Goal: Task Accomplishment & Management: Complete application form

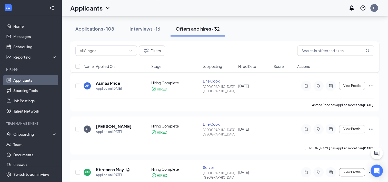
scroll to position [204, 0]
click at [22, 134] on div "Onboarding" at bounding box center [32, 133] width 39 height 5
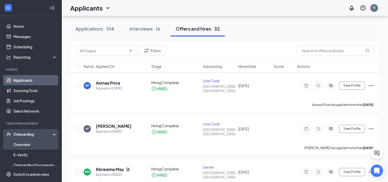
click at [19, 144] on link "Overview" at bounding box center [35, 144] width 44 height 10
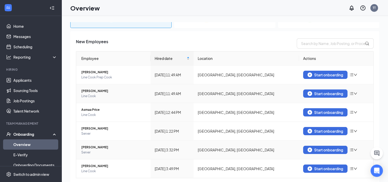
scroll to position [81, 0]
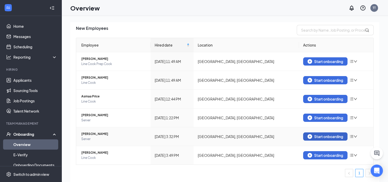
click at [311, 135] on div "Start onboarding" at bounding box center [325, 136] width 36 height 5
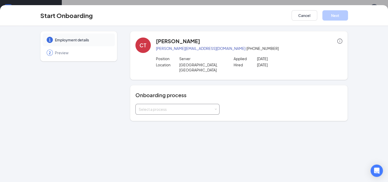
click at [178, 106] on div "Select a process" at bounding box center [176, 108] width 75 height 5
click at [173, 120] on li "Onboarding Updated" at bounding box center [177, 123] width 84 height 9
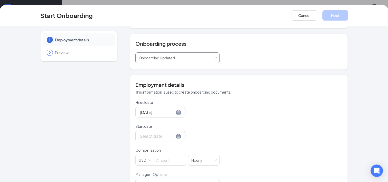
scroll to position [54, 0]
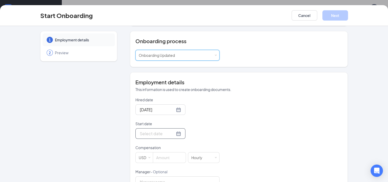
click at [171, 130] on div at bounding box center [160, 133] width 41 height 6
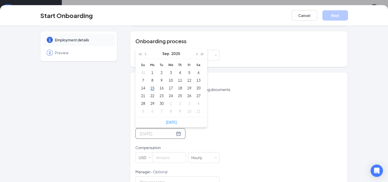
type input "[DATE]"
click at [194, 49] on button "button" at bounding box center [197, 53] width 6 height 10
type input "[DATE]"
click at [149, 85] on div "13" at bounding box center [152, 88] width 6 height 6
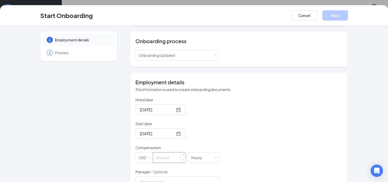
click at [157, 154] on input at bounding box center [169, 157] width 33 height 10
type input "2.63"
click at [302, 15] on button "Cancel" at bounding box center [305, 15] width 26 height 10
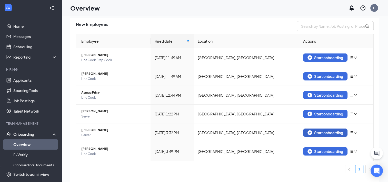
scroll to position [13, 0]
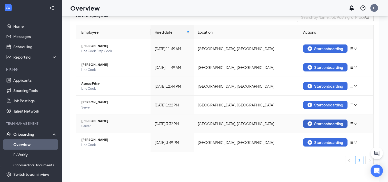
click at [311, 122] on div "Start onboarding" at bounding box center [325, 123] width 36 height 5
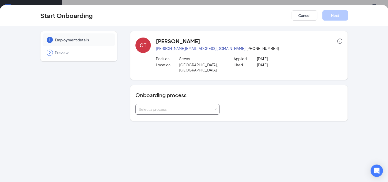
click at [182, 106] on div "Select a process" at bounding box center [176, 108] width 75 height 5
click at [173, 123] on span "Onboarding Updated" at bounding box center [155, 123] width 36 height 5
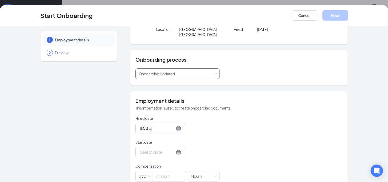
scroll to position [37, 0]
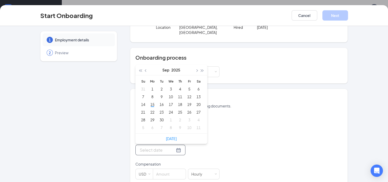
click at [158, 146] on input "Start date" at bounding box center [157, 149] width 35 height 6
type input "[DATE]"
click at [195, 69] on span "button" at bounding box center [196, 70] width 3 height 3
type input "[DATE]"
click at [150, 101] on div "13" at bounding box center [152, 104] width 6 height 6
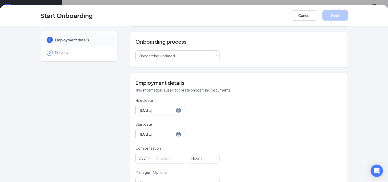
scroll to position [55, 0]
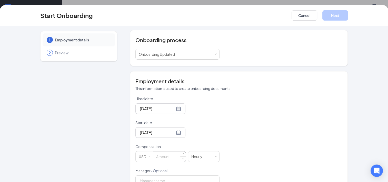
drag, startPoint x: 183, startPoint y: 142, endPoint x: 160, endPoint y: 150, distance: 23.8
click at [160, 151] on input at bounding box center [169, 156] width 33 height 10
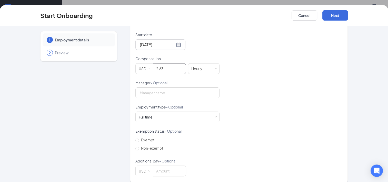
scroll to position [23, 0]
type input "2.63"
click at [334, 15] on button "Next" at bounding box center [335, 15] width 26 height 10
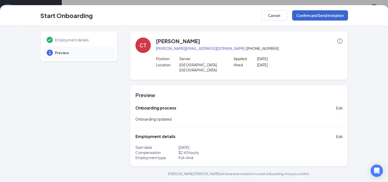
scroll to position [0, 0]
click at [334, 15] on button "Confirm and Send Invitation" at bounding box center [320, 15] width 56 height 10
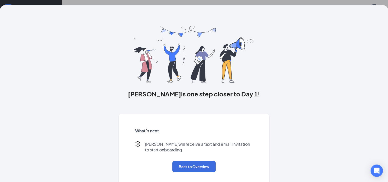
scroll to position [62, 0]
click at [186, 166] on button "Back to Overview" at bounding box center [193, 166] width 43 height 11
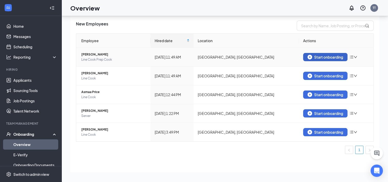
click at [313, 57] on div "Start onboarding" at bounding box center [325, 57] width 36 height 5
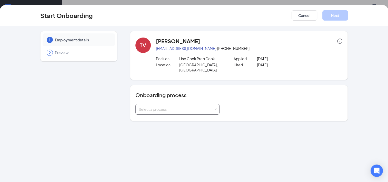
click at [178, 106] on div "Select a process" at bounding box center [177, 109] width 77 height 10
click at [168, 123] on span "Onboarding Updated" at bounding box center [155, 123] width 36 height 5
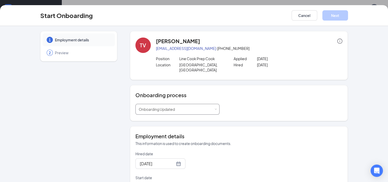
scroll to position [50, 0]
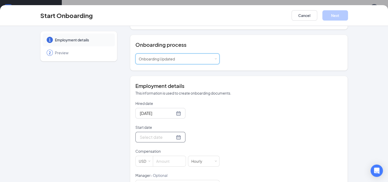
click at [150, 134] on input "Start date" at bounding box center [157, 137] width 35 height 6
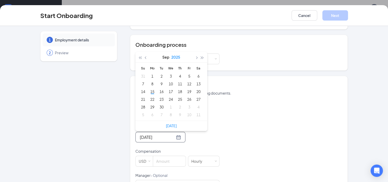
type input "Sep 16, 2025"
click at [195, 52] on button "button" at bounding box center [197, 57] width 6 height 10
type input "[DATE]"
click at [150, 88] on div "13" at bounding box center [152, 91] width 6 height 6
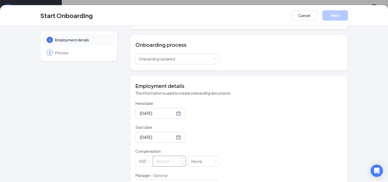
click at [162, 156] on input at bounding box center [169, 161] width 33 height 10
type input "11"
click at [330, 14] on button "Next" at bounding box center [335, 15] width 26 height 10
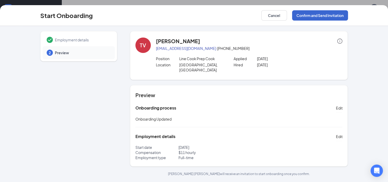
scroll to position [0, 0]
click at [330, 14] on button "Confirm and Send Invitation" at bounding box center [320, 15] width 56 height 10
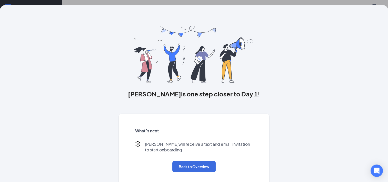
scroll to position [43, 0]
click at [191, 164] on button "Back to Overview" at bounding box center [193, 166] width 43 height 11
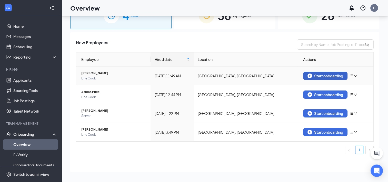
click at [316, 74] on div "Start onboarding" at bounding box center [325, 75] width 36 height 5
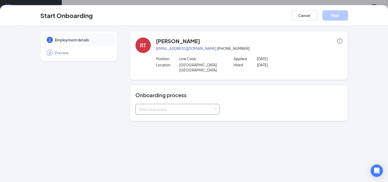
click at [187, 106] on div "Select a process" at bounding box center [176, 108] width 75 height 5
click at [178, 123] on li "Onboarding Updated" at bounding box center [177, 123] width 84 height 9
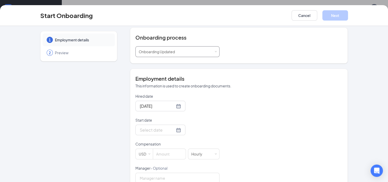
scroll to position [59, 0]
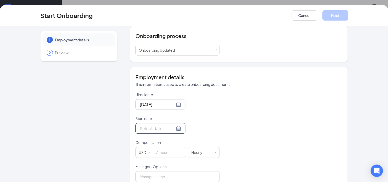
click at [171, 125] on div at bounding box center [160, 128] width 41 height 6
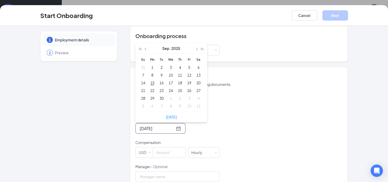
type input "Sep 5, 2025"
click at [195, 47] on span "button" at bounding box center [196, 48] width 3 height 3
type input "[DATE]"
click at [150, 79] on div "13" at bounding box center [152, 82] width 6 height 6
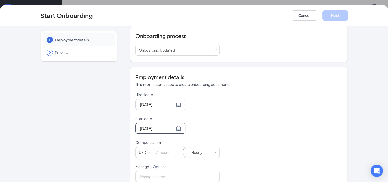
click at [158, 147] on input at bounding box center [169, 152] width 33 height 10
type input "11"
click at [327, 15] on button "Next" at bounding box center [335, 15] width 26 height 10
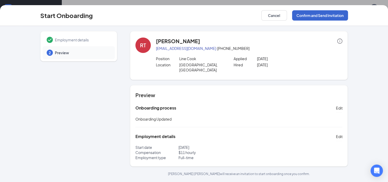
scroll to position [0, 0]
click at [303, 16] on button "Confirm and Send Invitation" at bounding box center [320, 15] width 56 height 10
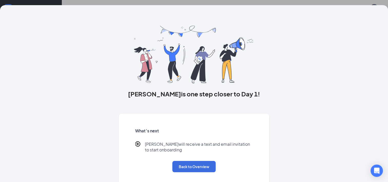
scroll to position [25, 0]
click at [192, 163] on button "Back to Overview" at bounding box center [193, 166] width 43 height 11
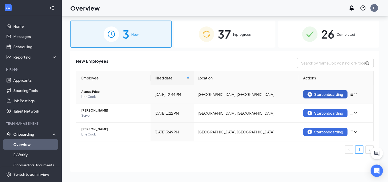
click at [312, 92] on div "Start onboarding" at bounding box center [325, 94] width 36 height 5
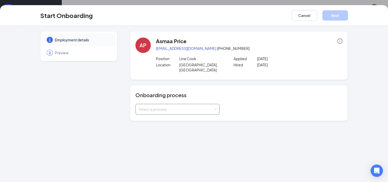
click at [198, 106] on div "Select a process" at bounding box center [176, 108] width 75 height 5
click at [176, 124] on li "Onboarding Updated" at bounding box center [177, 123] width 84 height 9
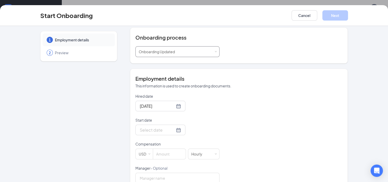
scroll to position [57, 0]
click at [172, 127] on div at bounding box center [160, 130] width 41 height 6
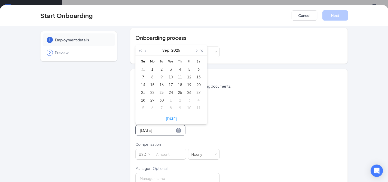
type input "Sep 11, 2025"
click at [195, 45] on button "button" at bounding box center [197, 50] width 6 height 10
type input "[DATE]"
click at [150, 81] on div "13" at bounding box center [152, 84] width 6 height 6
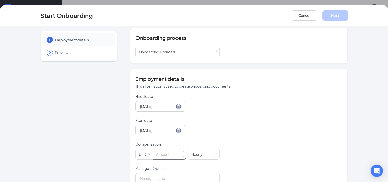
click at [160, 149] on input at bounding box center [169, 154] width 33 height 10
type input "11"
click at [333, 12] on button "Next" at bounding box center [335, 15] width 26 height 10
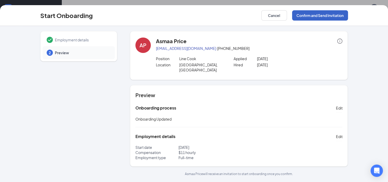
click at [329, 13] on button "Confirm and Send Invitation" at bounding box center [320, 15] width 56 height 10
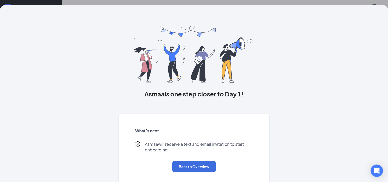
scroll to position [6, 0]
click at [193, 167] on button "Back to Overview" at bounding box center [193, 166] width 43 height 11
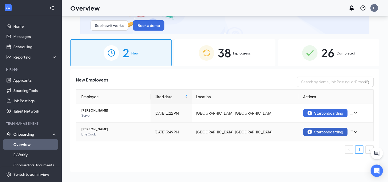
click at [316, 131] on div "Start onboarding" at bounding box center [325, 131] width 36 height 5
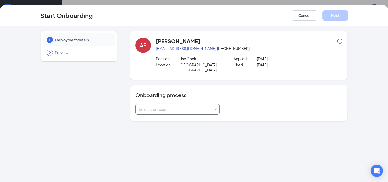
click at [197, 106] on div "Select a process" at bounding box center [176, 108] width 75 height 5
click at [171, 124] on span "Onboarding Updated" at bounding box center [155, 123] width 36 height 5
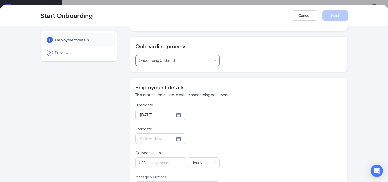
scroll to position [49, 0]
click at [172, 135] on div at bounding box center [160, 138] width 41 height 6
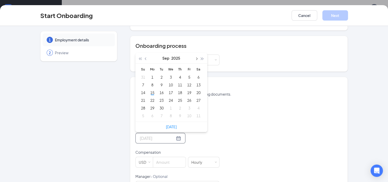
type input "[DATE]"
click at [195, 57] on span "button" at bounding box center [196, 58] width 3 height 3
type input "[DATE]"
click at [151, 89] on div "13" at bounding box center [152, 92] width 6 height 6
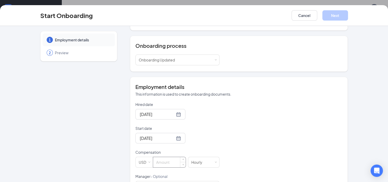
click at [159, 157] on input at bounding box center [169, 162] width 33 height 10
type input "11"
click at [328, 16] on button "Next" at bounding box center [335, 15] width 26 height 10
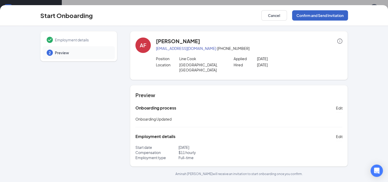
click at [328, 16] on button "Confirm and Send Invitation" at bounding box center [320, 15] width 56 height 10
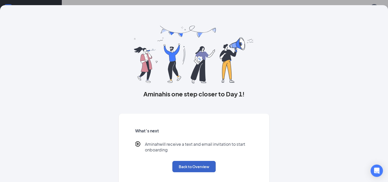
click at [190, 165] on button "Back to Overview" at bounding box center [193, 166] width 43 height 11
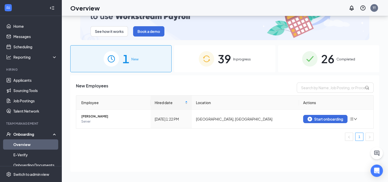
click at [232, 58] on div "39 In progress" at bounding box center [224, 58] width 101 height 27
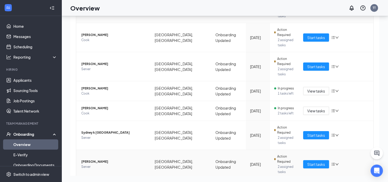
scroll to position [155, 0]
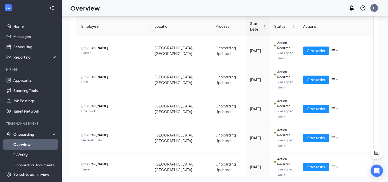
scroll to position [79, 0]
click at [91, 103] on span "Ryan Turney" at bounding box center [113, 105] width 65 height 5
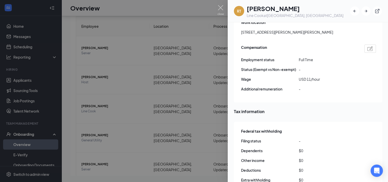
scroll to position [342, 0]
click at [220, 7] on img at bounding box center [220, 10] width 6 height 10
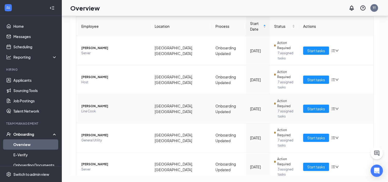
scroll to position [136, 0]
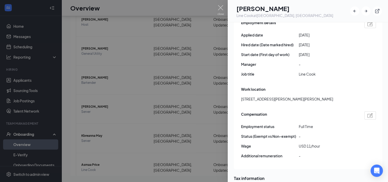
scroll to position [277, 0]
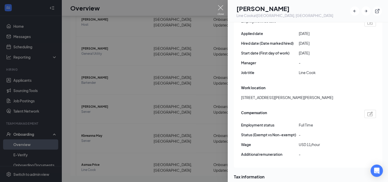
click at [221, 7] on img at bounding box center [220, 10] width 6 height 10
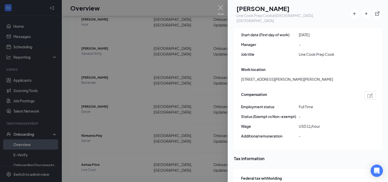
scroll to position [301, 0]
click at [220, 7] on img at bounding box center [220, 10] width 6 height 10
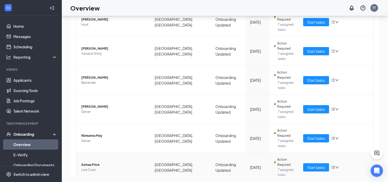
click at [92, 162] on span "Asmaa Price" at bounding box center [113, 164] width 65 height 5
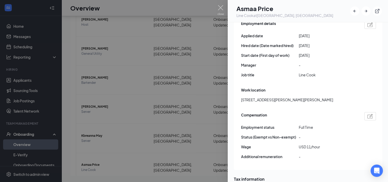
scroll to position [275, 0]
click at [220, 7] on img at bounding box center [220, 10] width 6 height 10
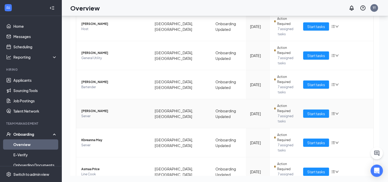
scroll to position [155, 0]
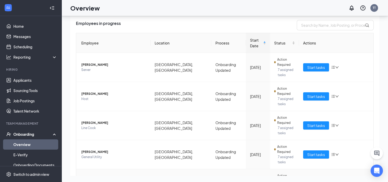
scroll to position [62, 0]
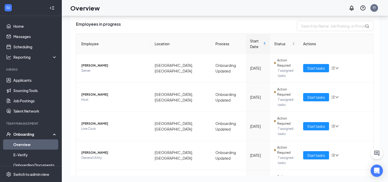
click at [23, 144] on link "Overview" at bounding box center [35, 144] width 44 height 10
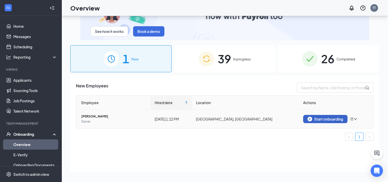
click at [315, 120] on div "Start onboarding" at bounding box center [325, 118] width 36 height 5
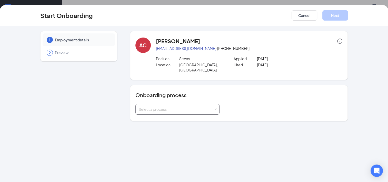
click at [176, 106] on div "Select a process" at bounding box center [176, 108] width 75 height 5
click at [169, 122] on span "Onboarding Updated" at bounding box center [155, 123] width 36 height 5
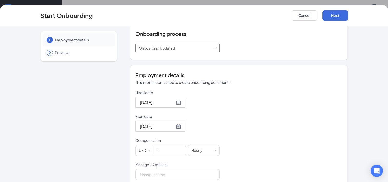
scroll to position [63, 0]
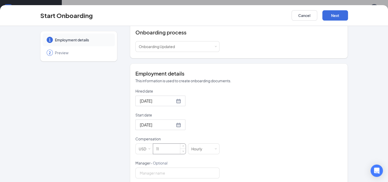
click at [163, 146] on input "11" at bounding box center [169, 148] width 33 height 10
type input "1"
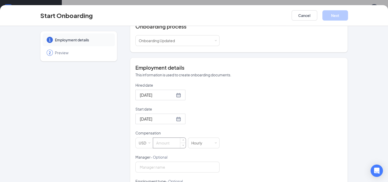
scroll to position [70, 0]
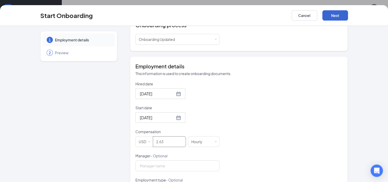
type input "2.63"
click at [328, 16] on button "Next" at bounding box center [335, 15] width 26 height 10
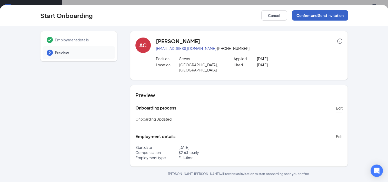
click at [328, 16] on button "Confirm and Send Invitation" at bounding box center [320, 15] width 56 height 10
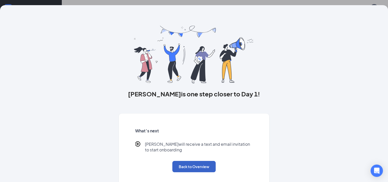
click at [185, 166] on button "Back to Overview" at bounding box center [193, 166] width 43 height 11
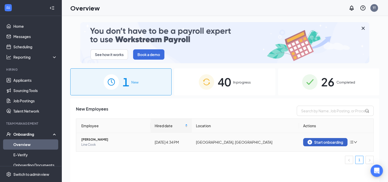
click at [310, 140] on img "button" at bounding box center [309, 142] width 5 height 5
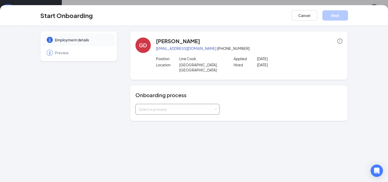
click at [187, 106] on div "Select a process" at bounding box center [176, 108] width 75 height 5
click at [176, 123] on li "Onboarding Updated" at bounding box center [177, 123] width 84 height 9
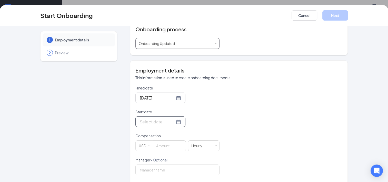
scroll to position [72, 0]
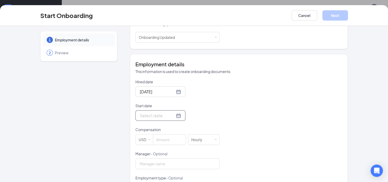
click at [172, 112] on div at bounding box center [160, 115] width 41 height 6
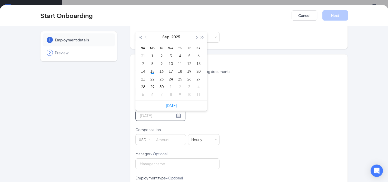
type input "[DATE]"
click at [195, 36] on span "button" at bounding box center [196, 37] width 3 height 3
click at [150, 68] on div "13" at bounding box center [152, 71] width 6 height 6
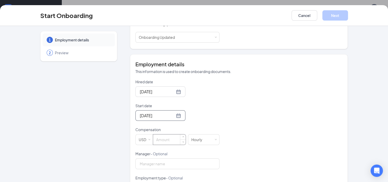
type input "[DATE]"
click at [163, 134] on input at bounding box center [169, 139] width 33 height 10
type input "11"
click at [333, 16] on button "Next" at bounding box center [335, 15] width 26 height 10
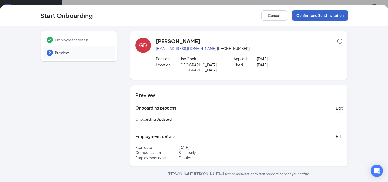
click at [333, 16] on button "Confirm and Send Invitation" at bounding box center [320, 15] width 56 height 10
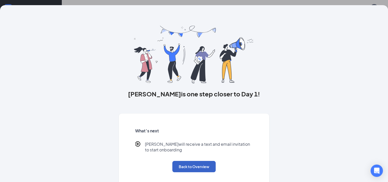
click at [180, 167] on button "Back to Overview" at bounding box center [193, 166] width 43 height 11
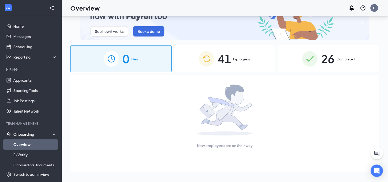
click at [233, 61] on div "41 In progress" at bounding box center [224, 58] width 101 height 27
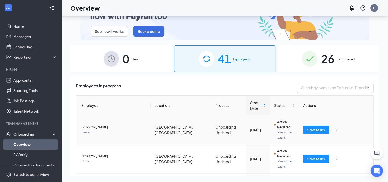
click at [332, 128] on icon "bars" at bounding box center [333, 129] width 3 height 3
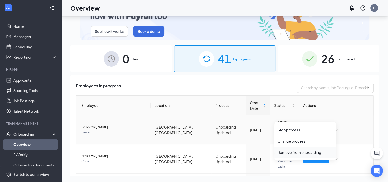
click at [293, 152] on div "Remove from onboarding" at bounding box center [304, 152] width 55 height 5
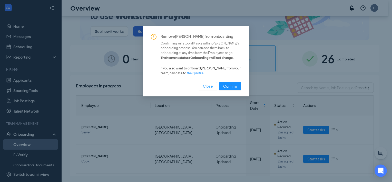
click at [205, 86] on span "Close" at bounding box center [208, 86] width 10 height 6
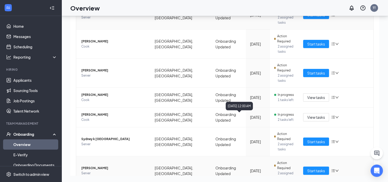
scroll to position [155, 0]
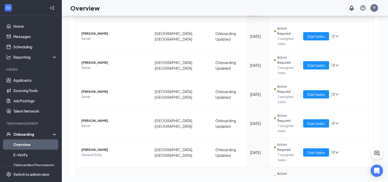
scroll to position [93, 0]
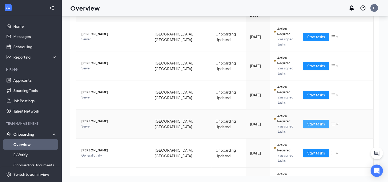
click at [314, 121] on span "Start tasks" at bounding box center [316, 124] width 18 height 6
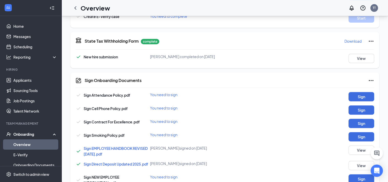
scroll to position [221, 0]
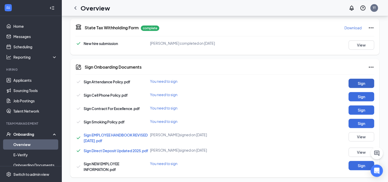
click at [355, 82] on button "Sign" at bounding box center [361, 82] width 26 height 9
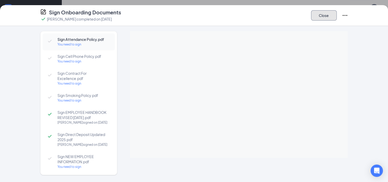
click at [318, 16] on button "Close" at bounding box center [324, 15] width 26 height 10
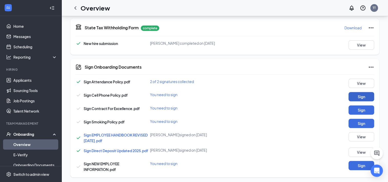
click at [358, 96] on button "Sign" at bounding box center [361, 96] width 26 height 9
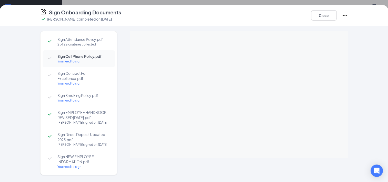
click at [358, 96] on div "Sign Attendance Policy.pdf 2 of 2 signatures collected Sign Cell Phone Policy.p…" at bounding box center [194, 104] width 388 height 156
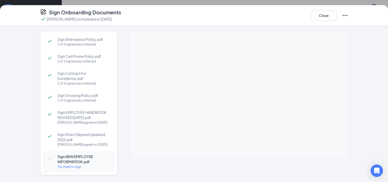
scroll to position [13, 0]
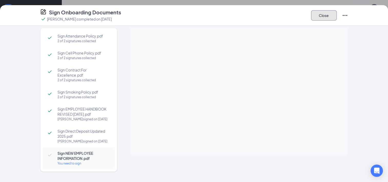
click at [317, 12] on button "Close" at bounding box center [324, 15] width 26 height 10
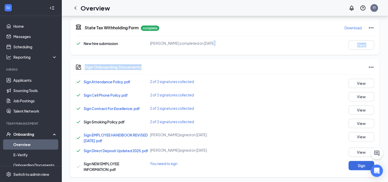
drag, startPoint x: 212, startPoint y: 63, endPoint x: 214, endPoint y: 55, distance: 7.9
click at [214, 55] on div "Basic Information complete New hire submission [PERSON_NAME] completed on [DATE…" at bounding box center [224, 23] width 309 height 307
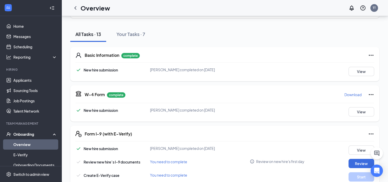
scroll to position [47, 0]
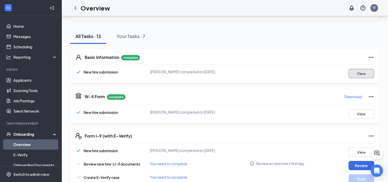
click at [357, 72] on button "View" at bounding box center [361, 73] width 26 height 9
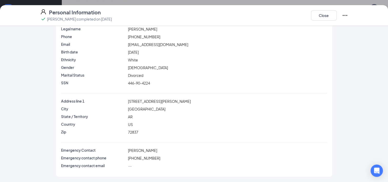
scroll to position [0, 0]
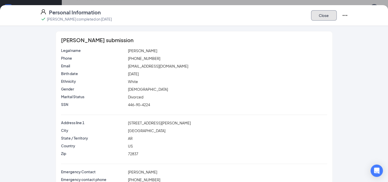
click at [319, 13] on button "Close" at bounding box center [324, 15] width 26 height 10
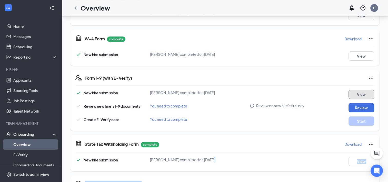
click at [355, 94] on button "View" at bounding box center [361, 93] width 26 height 9
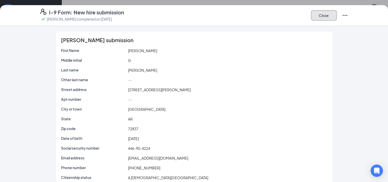
click at [323, 14] on button "Close" at bounding box center [324, 15] width 26 height 10
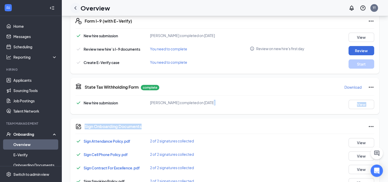
click at [75, 8] on icon "ChevronLeft" at bounding box center [75, 7] width 2 height 3
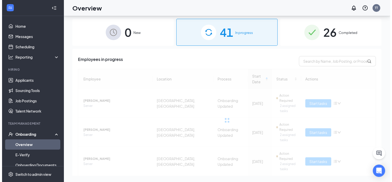
scroll to position [27, 0]
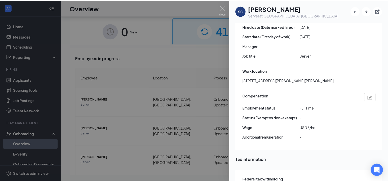
scroll to position [296, 0]
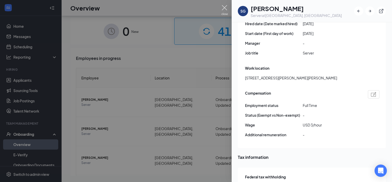
click at [224, 5] on img at bounding box center [224, 10] width 6 height 10
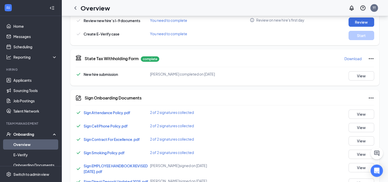
scroll to position [222, 0]
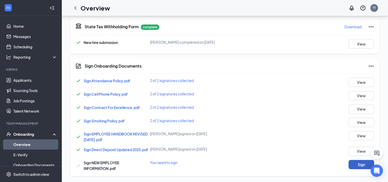
click at [352, 165] on button "Sign" at bounding box center [361, 164] width 26 height 9
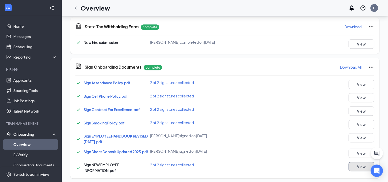
scroll to position [224, 0]
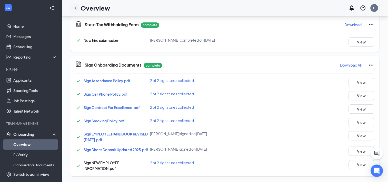
click at [75, 8] on icon "ChevronLeft" at bounding box center [75, 7] width 2 height 3
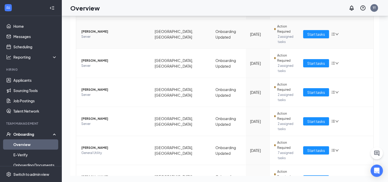
scroll to position [96, 0]
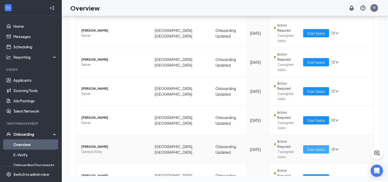
click at [310, 146] on span "Start tasks" at bounding box center [316, 149] width 18 height 6
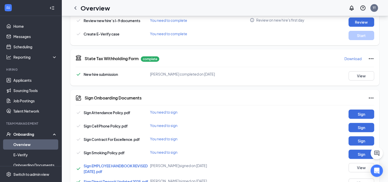
scroll to position [204, 0]
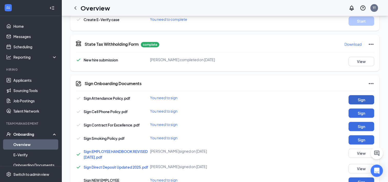
click at [354, 101] on button "Sign" at bounding box center [361, 99] width 26 height 9
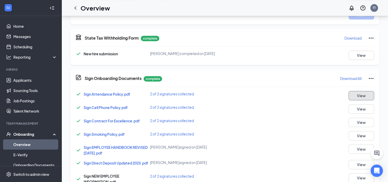
scroll to position [224, 0]
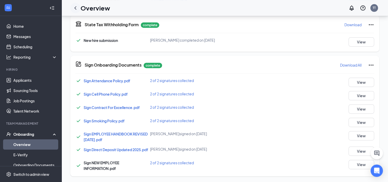
click at [74, 7] on icon "ChevronLeft" at bounding box center [75, 8] width 6 height 6
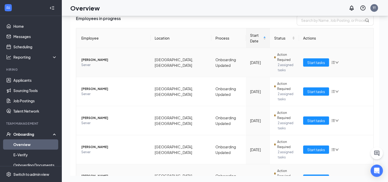
scroll to position [88, 0]
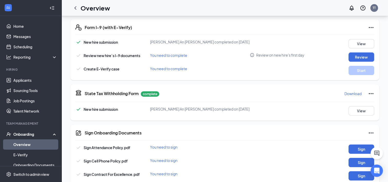
scroll to position [190, 0]
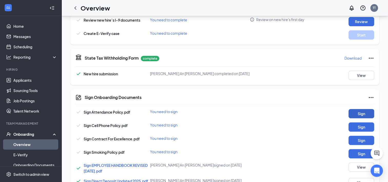
click at [357, 111] on button "Sign" at bounding box center [361, 113] width 26 height 9
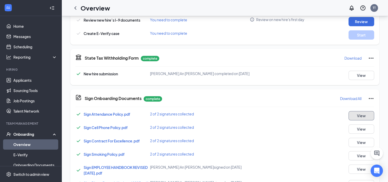
scroll to position [224, 0]
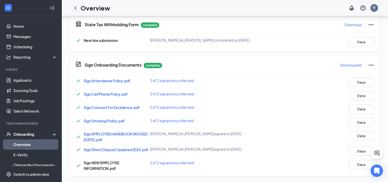
click at [75, 7] on icon "ChevronLeft" at bounding box center [75, 8] width 6 height 6
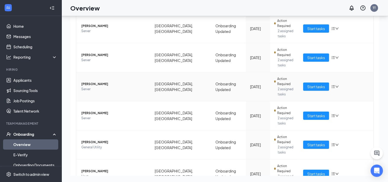
scroll to position [104, 0]
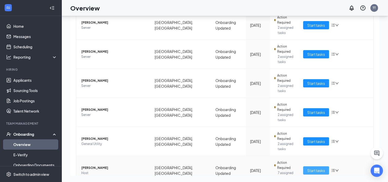
click at [307, 167] on span "Start tasks" at bounding box center [316, 170] width 18 height 6
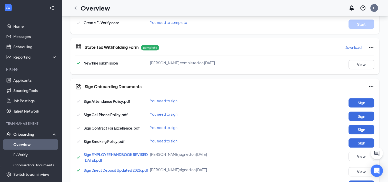
scroll to position [201, 0]
click at [354, 103] on button "Sign" at bounding box center [361, 102] width 26 height 9
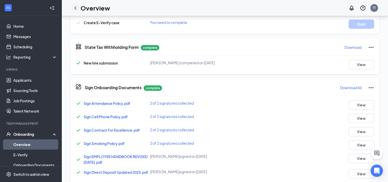
click at [75, 7] on icon "ChevronLeft" at bounding box center [75, 7] width 2 height 3
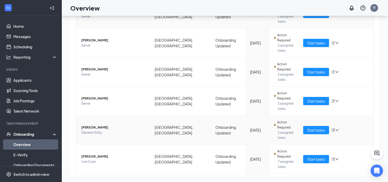
scroll to position [116, 0]
click at [307, 156] on span "Start tasks" at bounding box center [316, 159] width 18 height 6
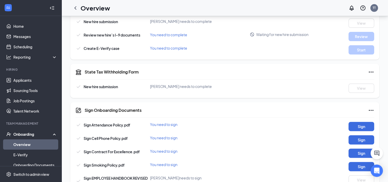
scroll to position [174, 0]
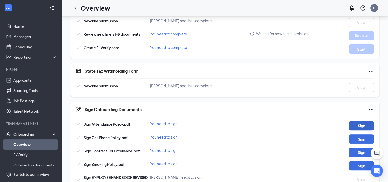
click at [356, 124] on button "Sign" at bounding box center [361, 125] width 26 height 9
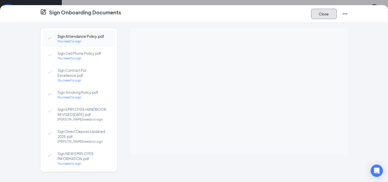
click at [320, 14] on button "Close" at bounding box center [324, 14] width 26 height 10
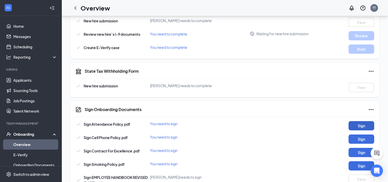
scroll to position [217, 0]
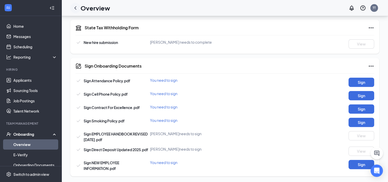
click at [76, 8] on icon "ChevronLeft" at bounding box center [75, 8] width 6 height 6
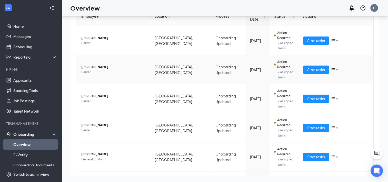
scroll to position [89, 0]
click at [307, 181] on span "Start tasks" at bounding box center [316, 185] width 18 height 6
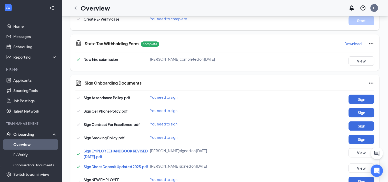
scroll to position [205, 0]
click at [360, 96] on button "Sign" at bounding box center [361, 98] width 26 height 9
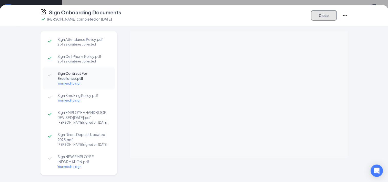
click at [320, 14] on button "Close" at bounding box center [324, 15] width 26 height 10
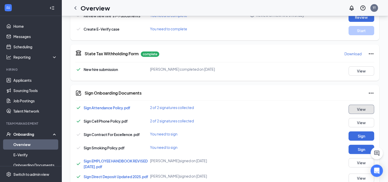
scroll to position [222, 0]
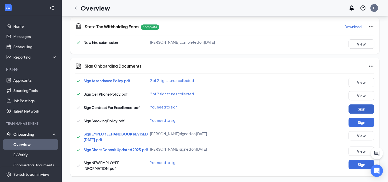
click at [359, 107] on button "Sign" at bounding box center [361, 108] width 26 height 9
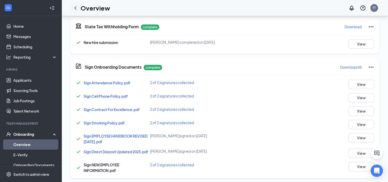
click at [75, 8] on icon "ChevronLeft" at bounding box center [75, 8] width 6 height 6
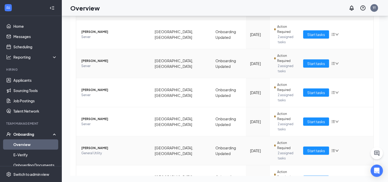
scroll to position [95, 0]
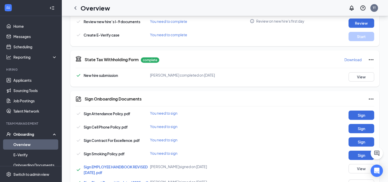
scroll to position [202, 0]
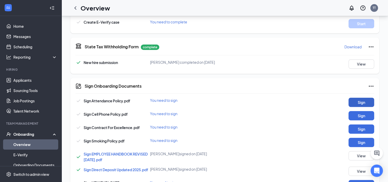
click at [353, 101] on button "Sign" at bounding box center [361, 101] width 26 height 9
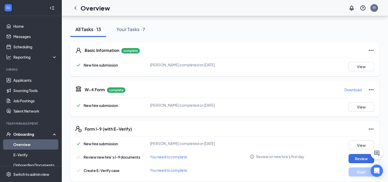
scroll to position [40, 0]
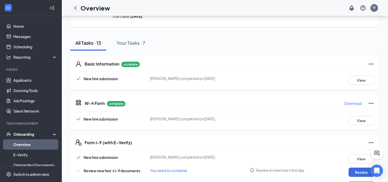
click at [76, 8] on icon "ChevronLeft" at bounding box center [75, 8] width 6 height 6
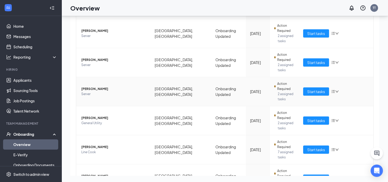
scroll to position [123, 0]
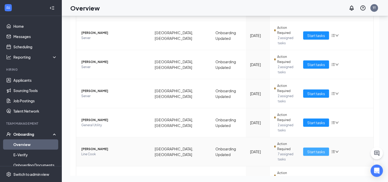
click at [308, 148] on span "Start tasks" at bounding box center [316, 151] width 18 height 6
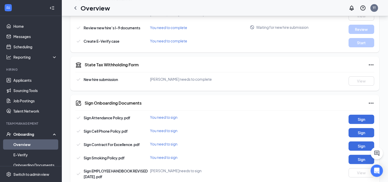
scroll to position [217, 0]
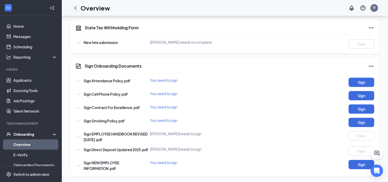
click at [76, 8] on icon "ChevronLeft" at bounding box center [75, 8] width 6 height 6
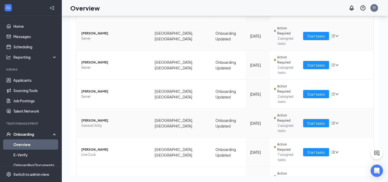
scroll to position [155, 0]
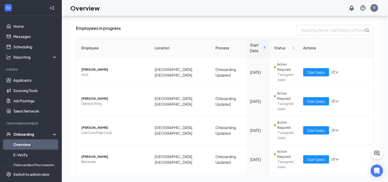
scroll to position [49, 0]
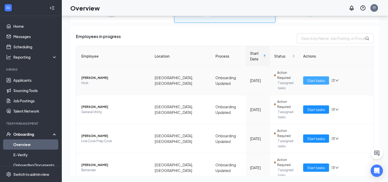
click at [313, 77] on span "Start tasks" at bounding box center [316, 80] width 18 height 6
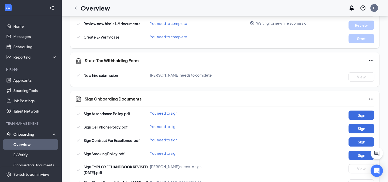
scroll to position [188, 0]
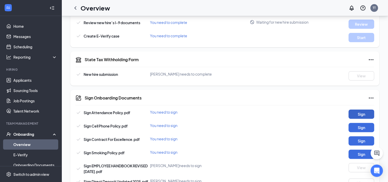
click at [359, 112] on button "Sign" at bounding box center [361, 113] width 26 height 9
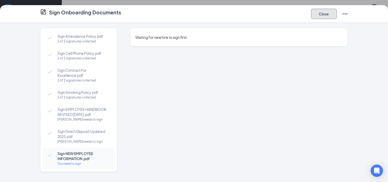
click at [319, 14] on button "Close" at bounding box center [324, 14] width 26 height 10
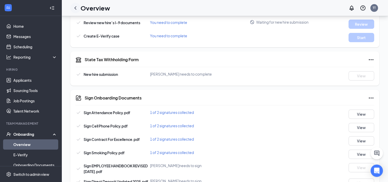
click at [76, 9] on icon "ChevronLeft" at bounding box center [75, 7] width 2 height 3
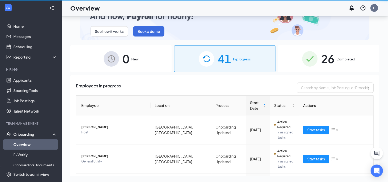
scroll to position [23, 0]
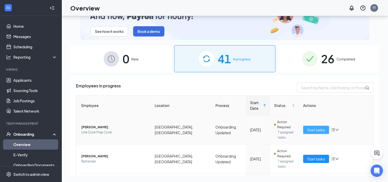
click at [309, 127] on span "Start tasks" at bounding box center [316, 130] width 18 height 6
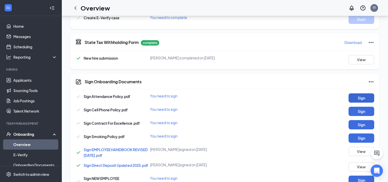
scroll to position [206, 0]
click at [358, 97] on button "Sign" at bounding box center [361, 97] width 26 height 9
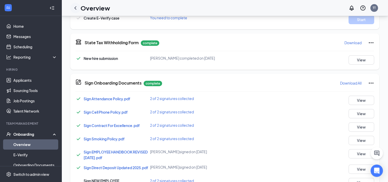
click at [76, 6] on icon "ChevronLeft" at bounding box center [75, 7] width 2 height 3
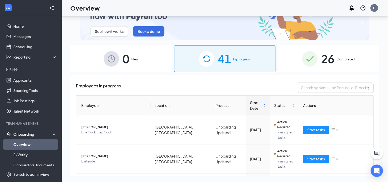
scroll to position [23, 0]
click at [310, 127] on span "Start tasks" at bounding box center [316, 130] width 18 height 6
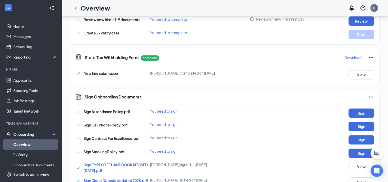
scroll to position [192, 0]
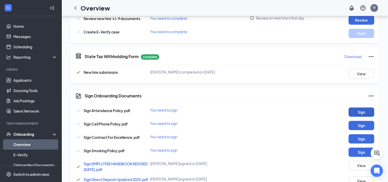
click at [359, 111] on button "Sign" at bounding box center [361, 111] width 26 height 9
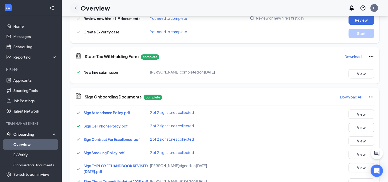
click at [76, 7] on icon "ChevronLeft" at bounding box center [75, 8] width 6 height 6
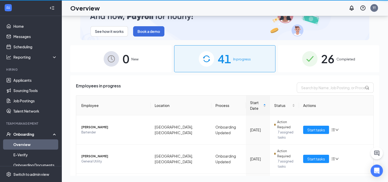
scroll to position [23, 0]
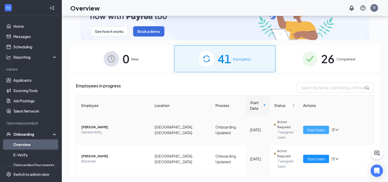
click at [307, 127] on span "Start tasks" at bounding box center [316, 130] width 18 height 6
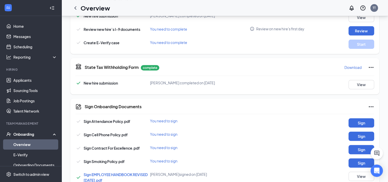
scroll to position [205, 0]
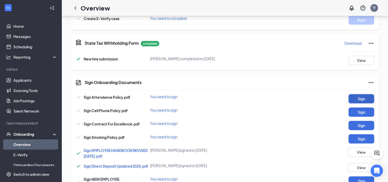
click at [359, 97] on button "Sign" at bounding box center [361, 98] width 26 height 9
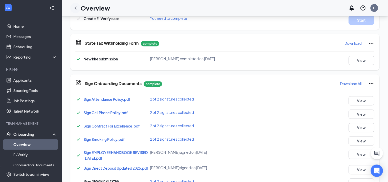
click at [75, 9] on icon "ChevronLeft" at bounding box center [75, 8] width 6 height 6
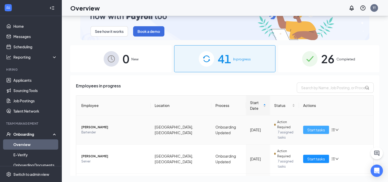
click at [303, 125] on button "Start tasks" at bounding box center [316, 129] width 26 height 8
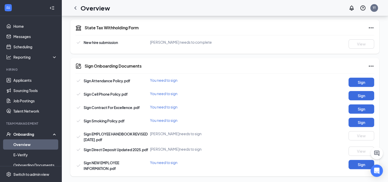
scroll to position [217, 0]
click at [360, 81] on button "Sign" at bounding box center [361, 81] width 26 height 9
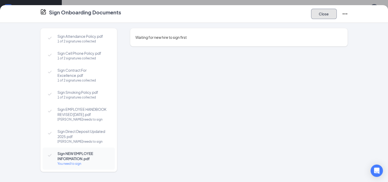
click at [318, 15] on button "Close" at bounding box center [324, 14] width 26 height 10
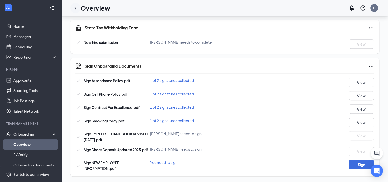
click at [76, 7] on icon "ChevronLeft" at bounding box center [75, 8] width 6 height 6
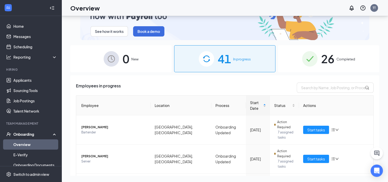
scroll to position [23, 0]
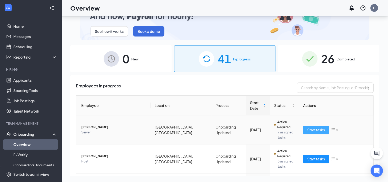
click at [308, 127] on span "Start tasks" at bounding box center [316, 130] width 18 height 6
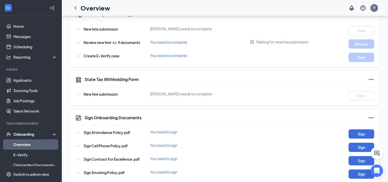
scroll to position [166, 0]
click at [356, 131] on button "Sign" at bounding box center [361, 133] width 26 height 9
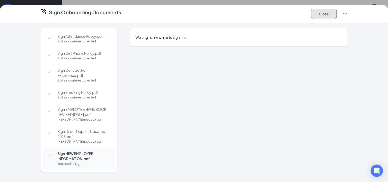
click at [320, 13] on button "Close" at bounding box center [324, 14] width 26 height 10
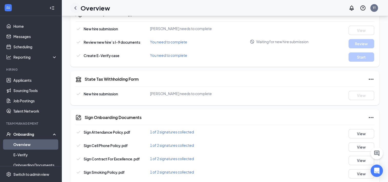
click at [76, 8] on icon "ChevronLeft" at bounding box center [75, 8] width 6 height 6
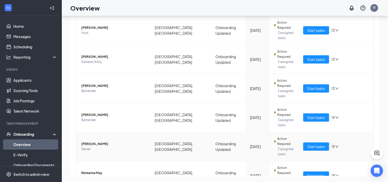
scroll to position [155, 0]
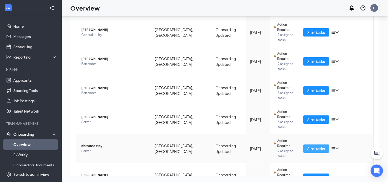
click at [308, 145] on span "Start tasks" at bounding box center [316, 148] width 18 height 6
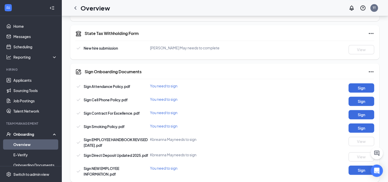
scroll to position [216, 0]
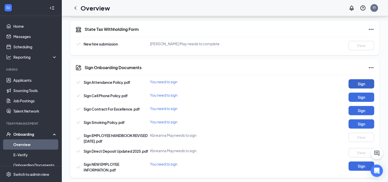
click at [361, 83] on button "Sign" at bounding box center [361, 83] width 26 height 9
